Goal: Task Accomplishment & Management: Manage account settings

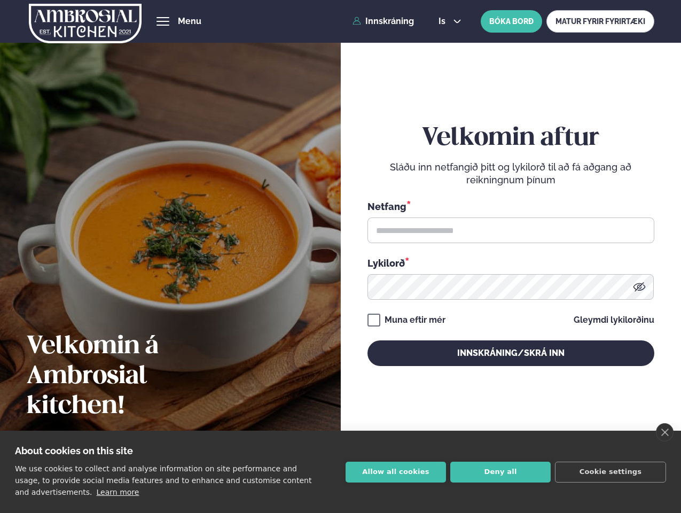
click at [665, 432] on link "close" at bounding box center [665, 432] width 18 height 18
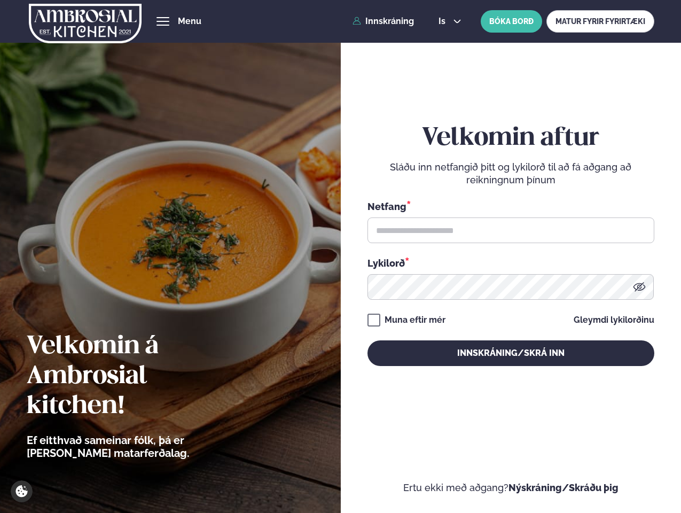
click at [396, 472] on div "Velkomin aftur Sláðu inn netfangið þitt og lykilorð til að fá aðgang að reiknin…" at bounding box center [511, 245] width 287 height 456
click at [501, 472] on div "Velkomin aftur Sláðu inn netfangið þitt og lykilorð til að fá aðgang að reiknin…" at bounding box center [511, 245] width 287 height 456
click at [611, 472] on div "Velkomin aftur Sláðu inn netfangið þitt og lykilorð til að fá aðgang að reiknin…" at bounding box center [511, 245] width 287 height 456
click at [163, 21] on span "hamburger" at bounding box center [163, 22] width 10 height 10
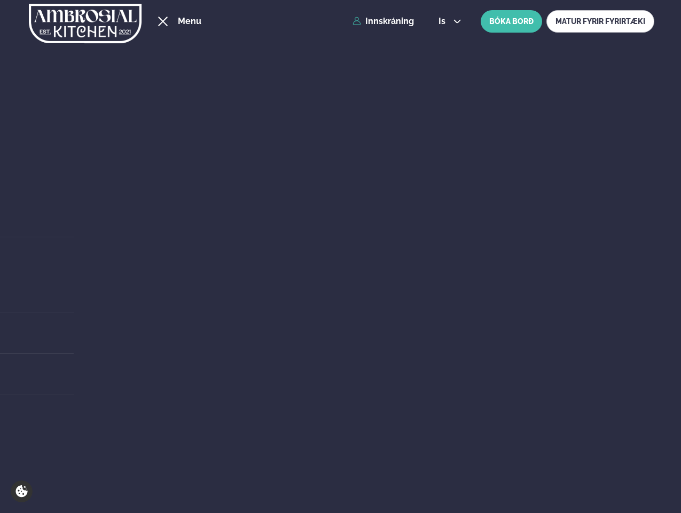
click at [449, 21] on span "is" at bounding box center [444, 21] width 10 height 9
